Goal: Task Accomplishment & Management: Manage account settings

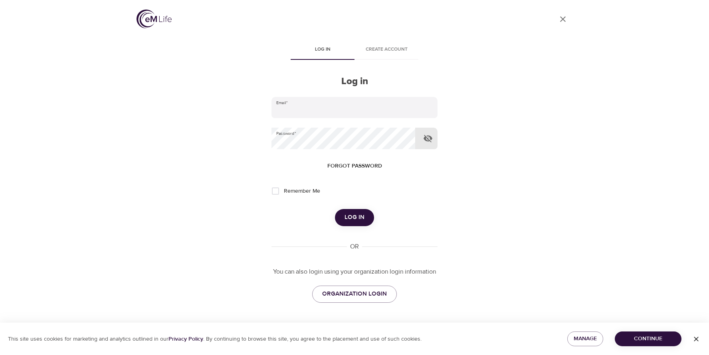
type input "[PERSON_NAME][EMAIL_ADDRESS][PERSON_NAME][DOMAIN_NAME]"
click at [429, 135] on icon "button" at bounding box center [428, 139] width 10 height 10
click at [346, 221] on span "Log in" at bounding box center [355, 217] width 20 height 10
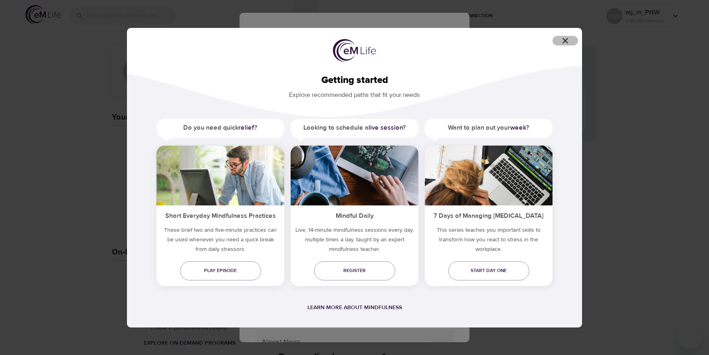
click at [564, 39] on icon "button" at bounding box center [566, 41] width 6 height 6
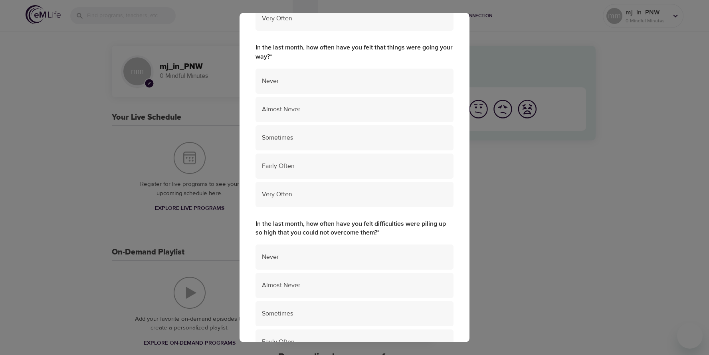
scroll to position [516, 0]
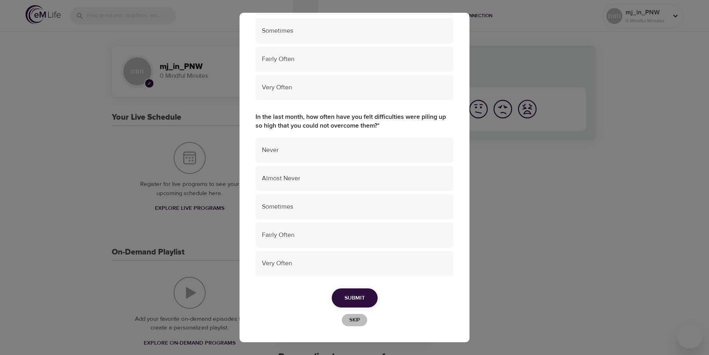
click at [360, 314] on button "Skip" at bounding box center [355, 320] width 26 height 12
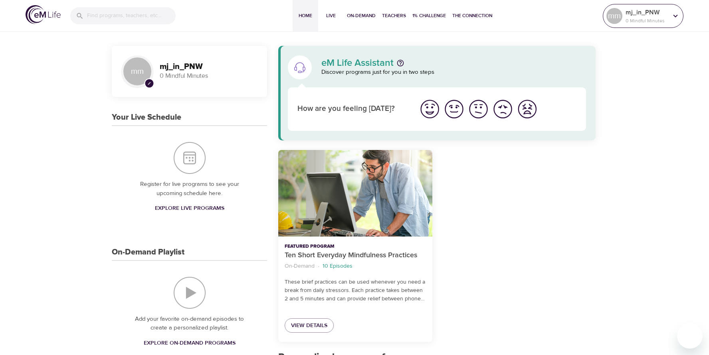
click at [649, 12] on p "mj_in_PNW" at bounding box center [647, 13] width 42 height 10
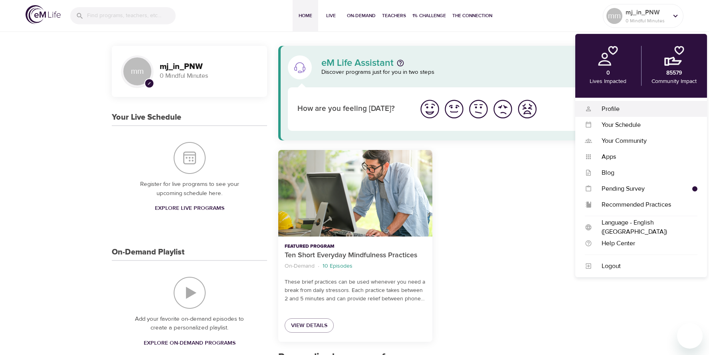
click at [615, 109] on div "Profile" at bounding box center [644, 109] width 105 height 9
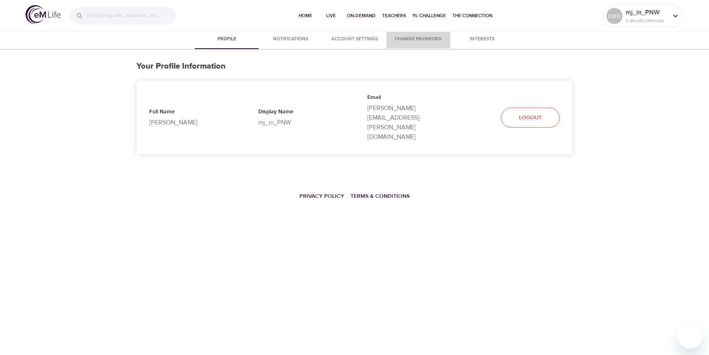
click at [427, 36] on span "Change Password" at bounding box center [418, 39] width 54 height 8
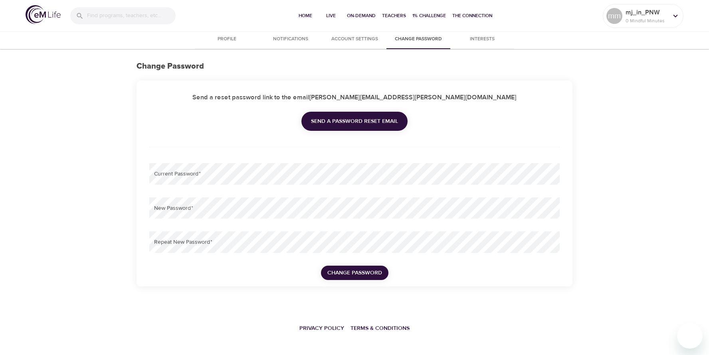
type input "maryjo.mcclelland@wwt.com"
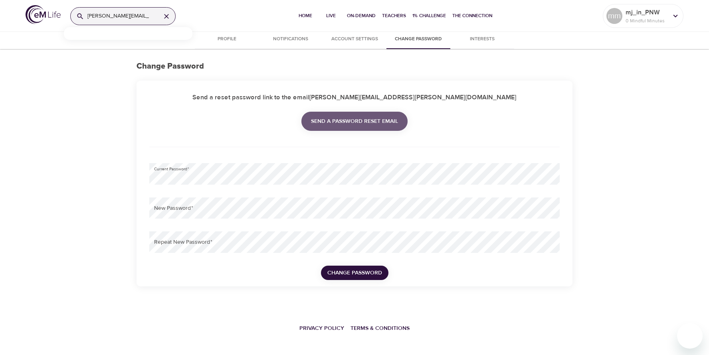
click at [362, 117] on span "Send a password reset email" at bounding box center [354, 122] width 87 height 10
